Goal: Information Seeking & Learning: Learn about a topic

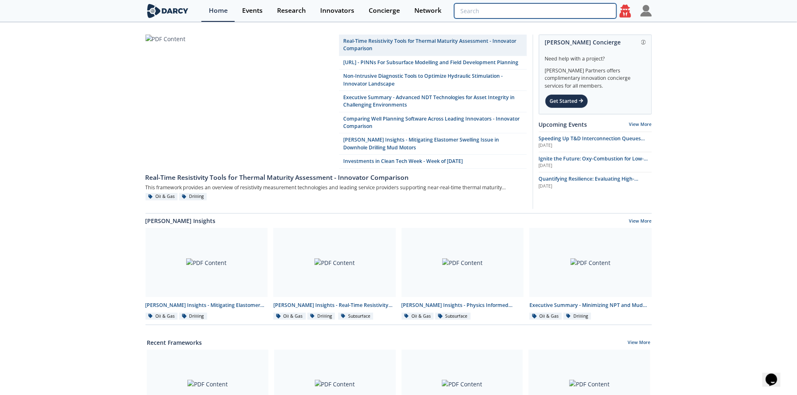
click at [575, 8] on input "search" at bounding box center [535, 10] width 162 height 15
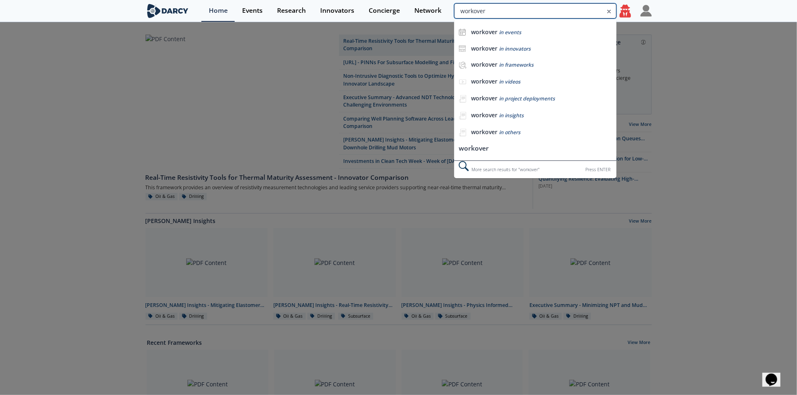
type input "workover"
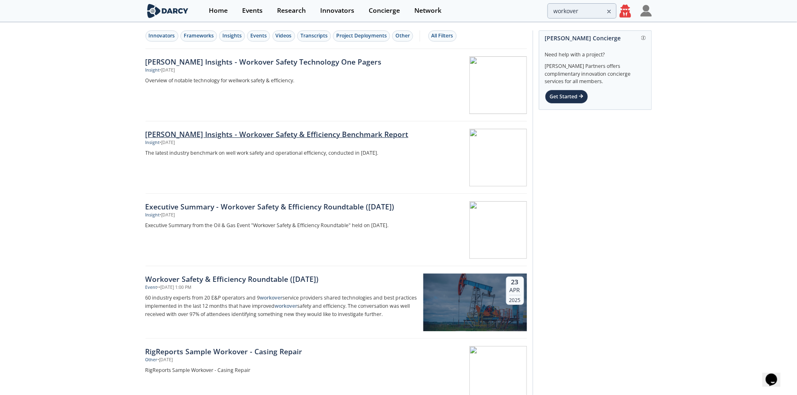
click at [313, 134] on div "[PERSON_NAME] Insights - Workover Safety & Efficiency Benchmark Report" at bounding box center [282, 134] width 272 height 11
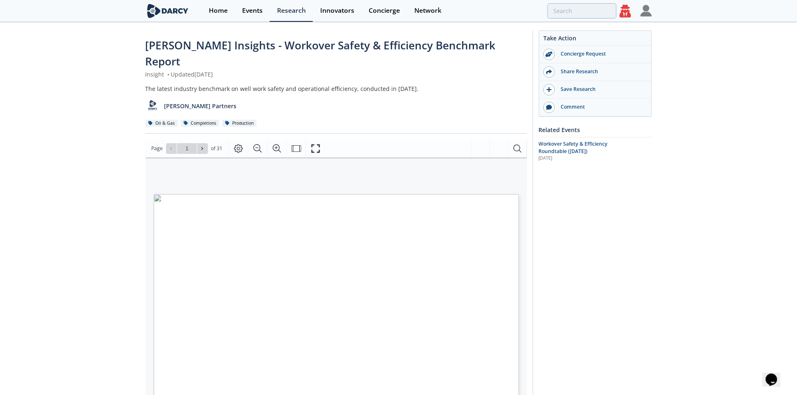
click at [628, 8] on icon at bounding box center [626, 11] width 12 height 13
